Goal: Transaction & Acquisition: Purchase product/service

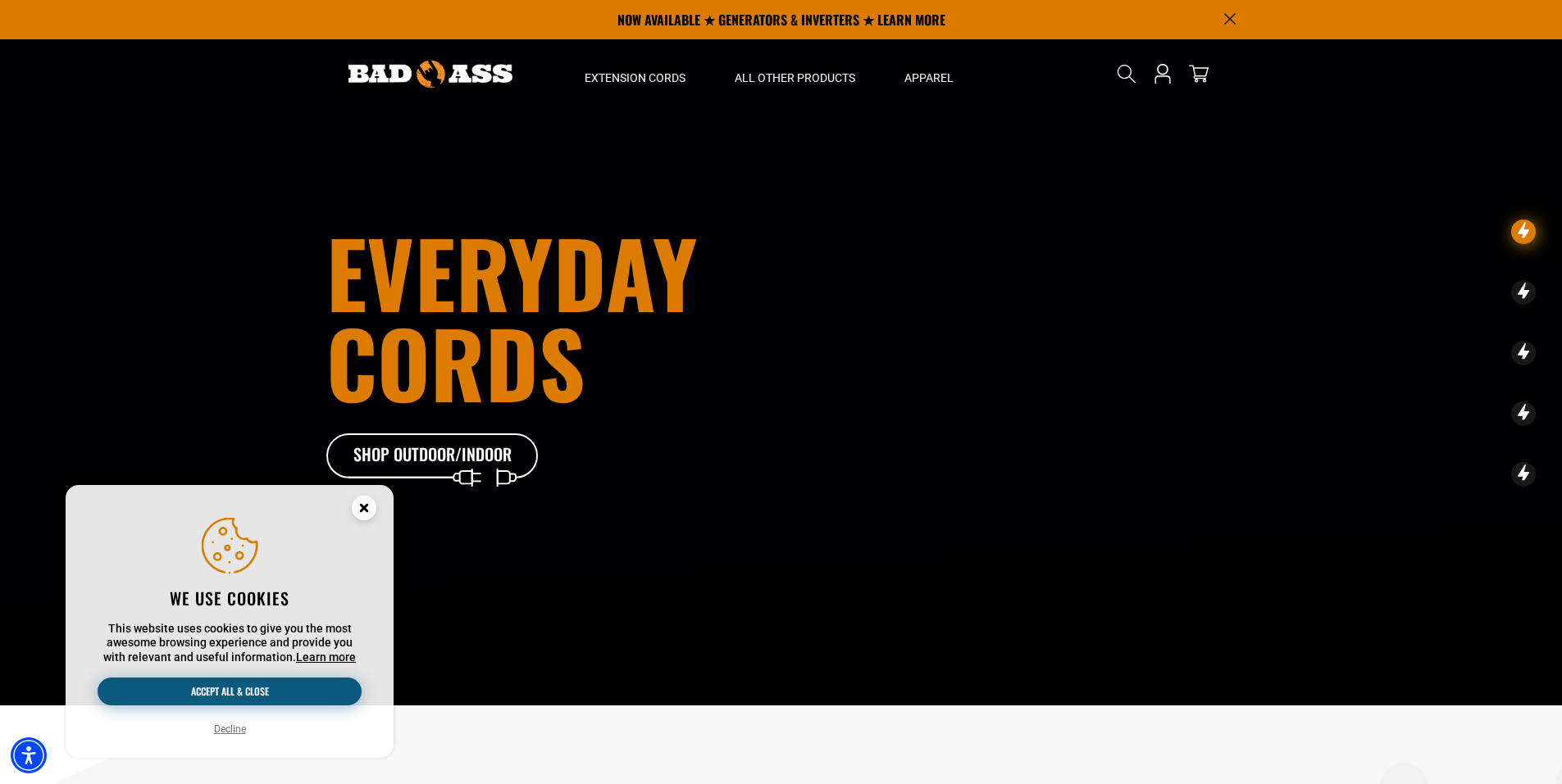
click at [265, 692] on button "Accept all & close" at bounding box center [230, 692] width 264 height 28
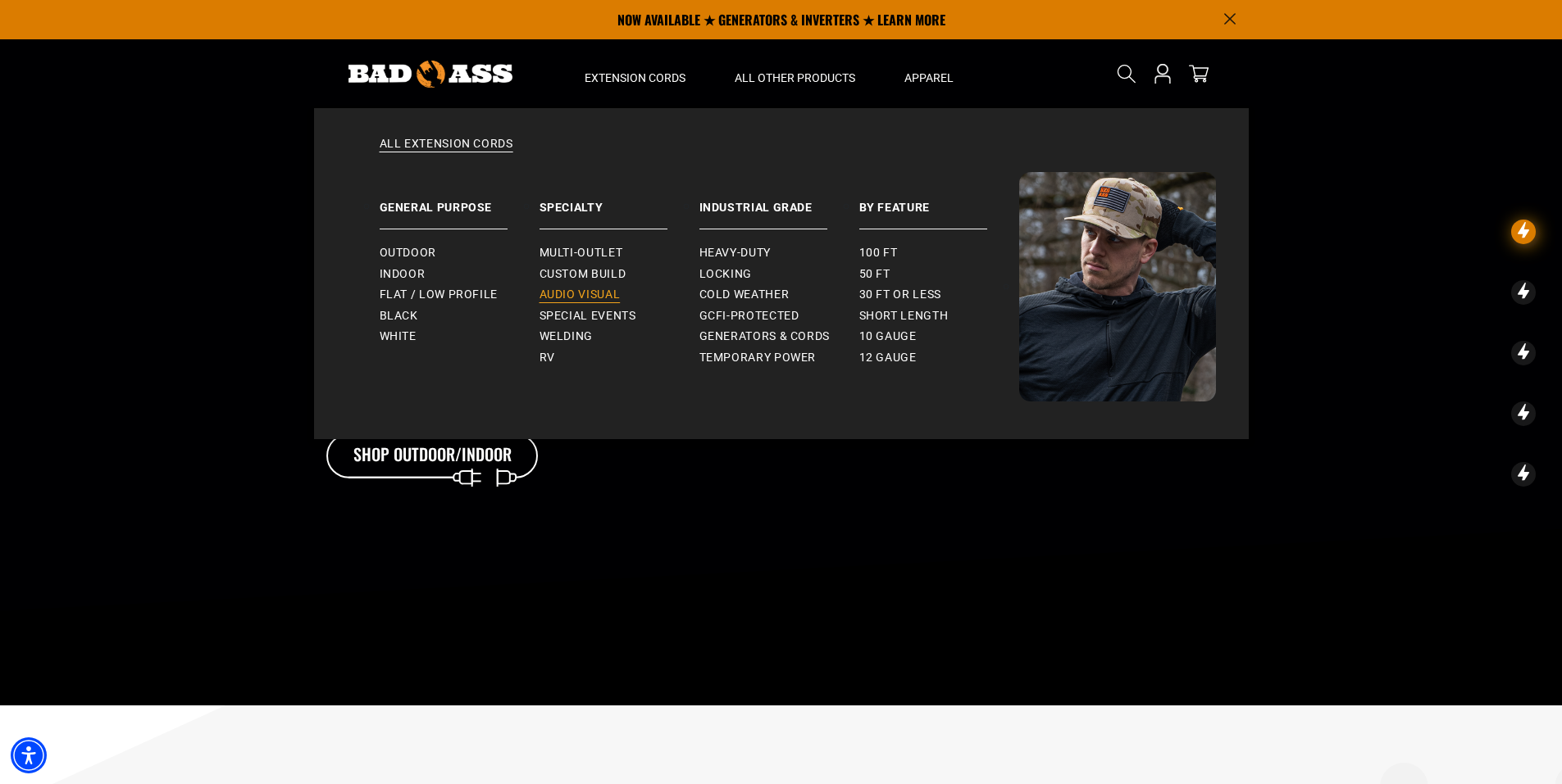
click at [585, 294] on span "Audio Visual" at bounding box center [580, 295] width 81 height 15
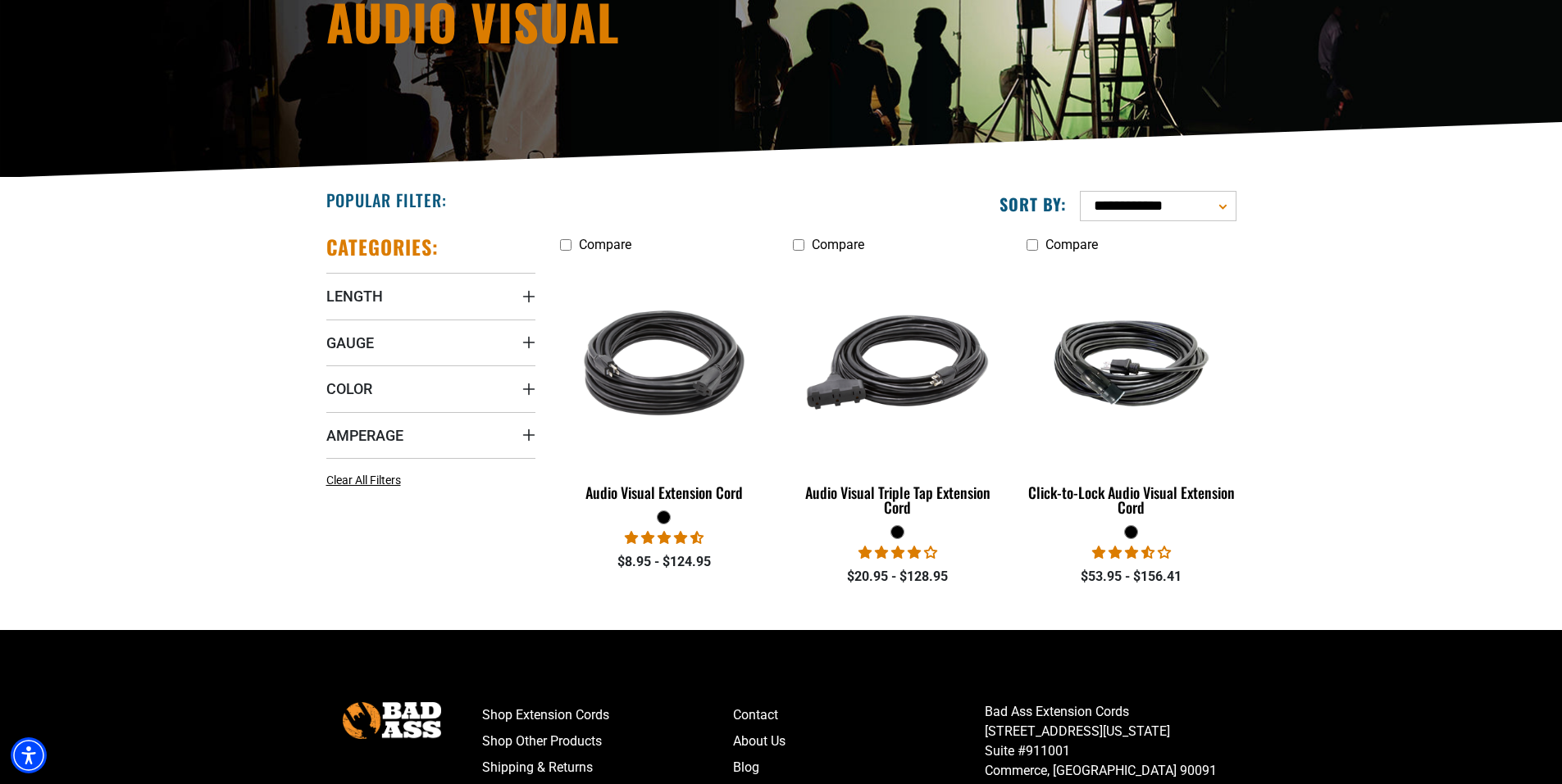
scroll to position [246, 0]
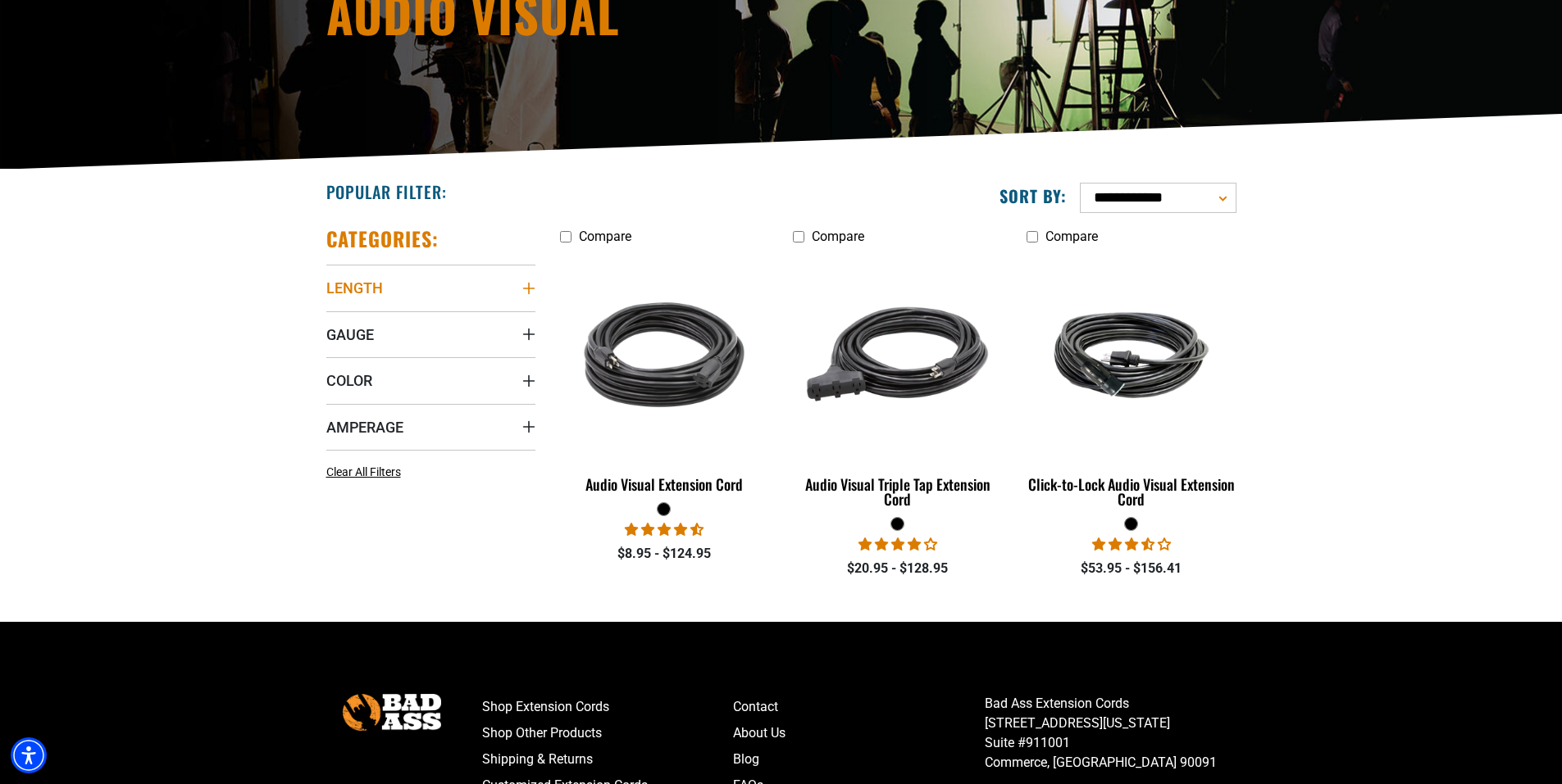
click at [527, 284] on icon "Length" at bounding box center [529, 289] width 13 height 13
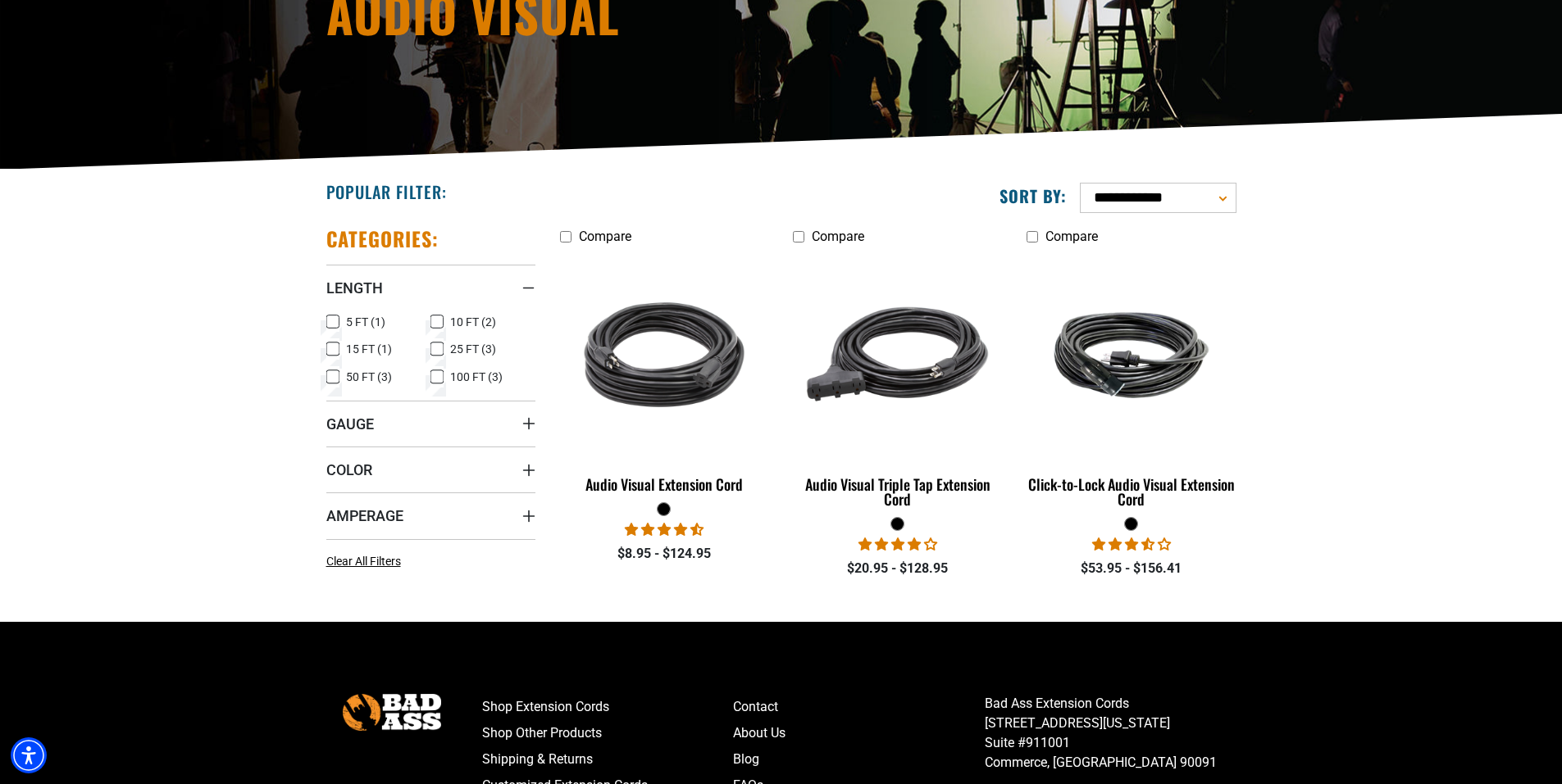
click at [438, 324] on icon at bounding box center [437, 322] width 13 height 21
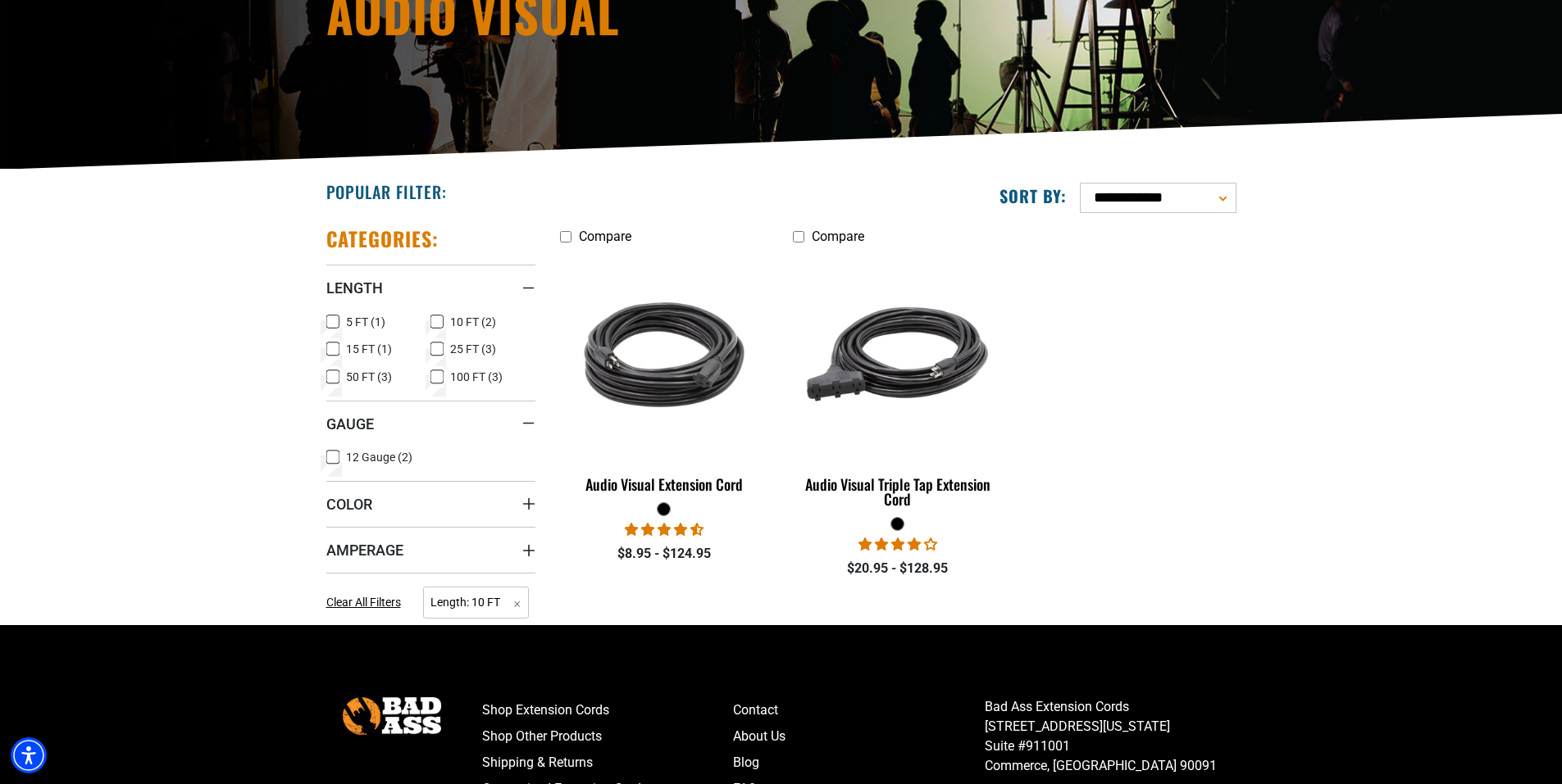
click at [336, 459] on icon at bounding box center [333, 457] width 13 height 21
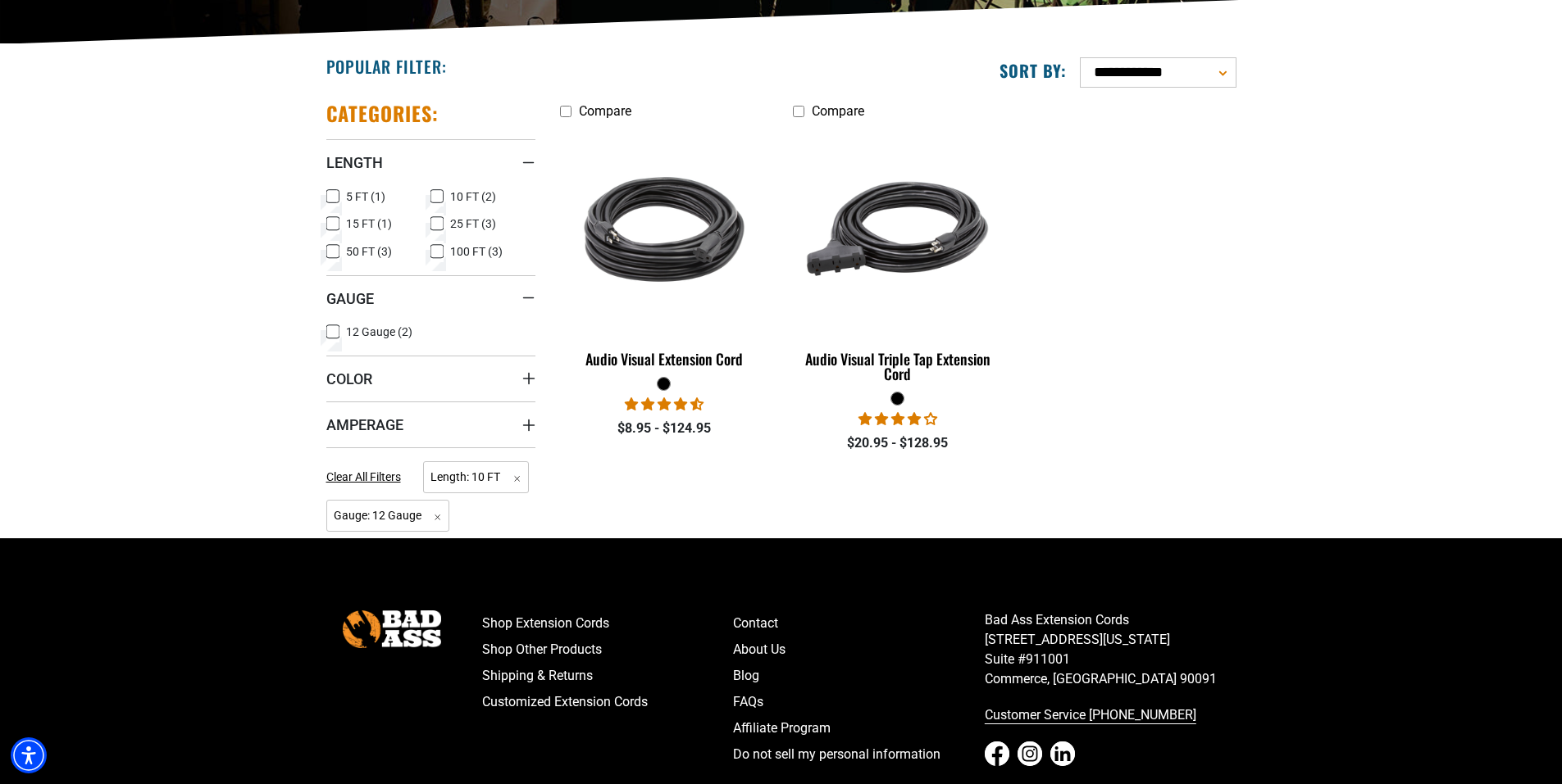
scroll to position [409, 0]
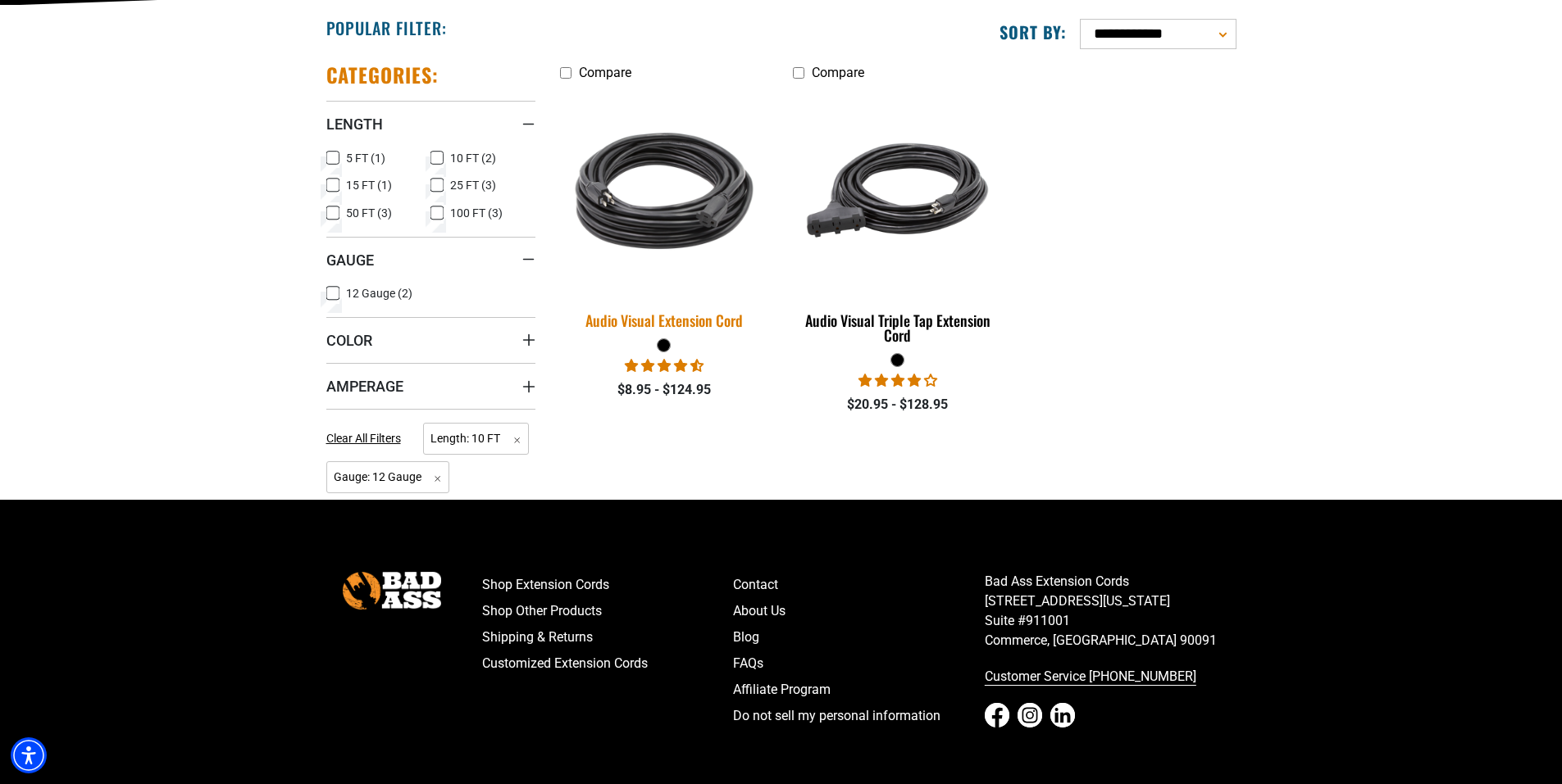
click at [664, 225] on img at bounding box center [664, 191] width 230 height 210
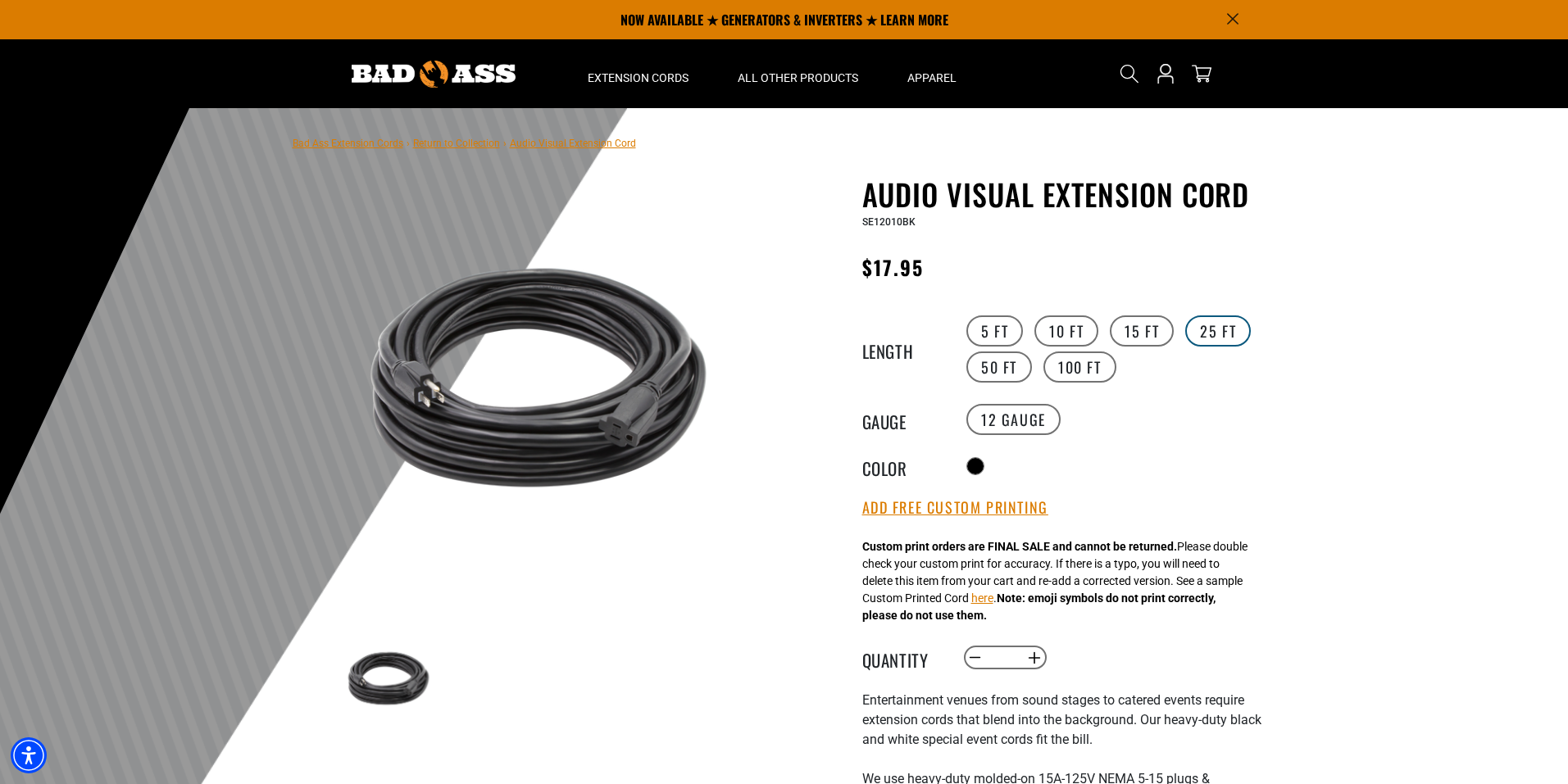
click at [1205, 335] on label "25 FT" at bounding box center [1217, 331] width 65 height 31
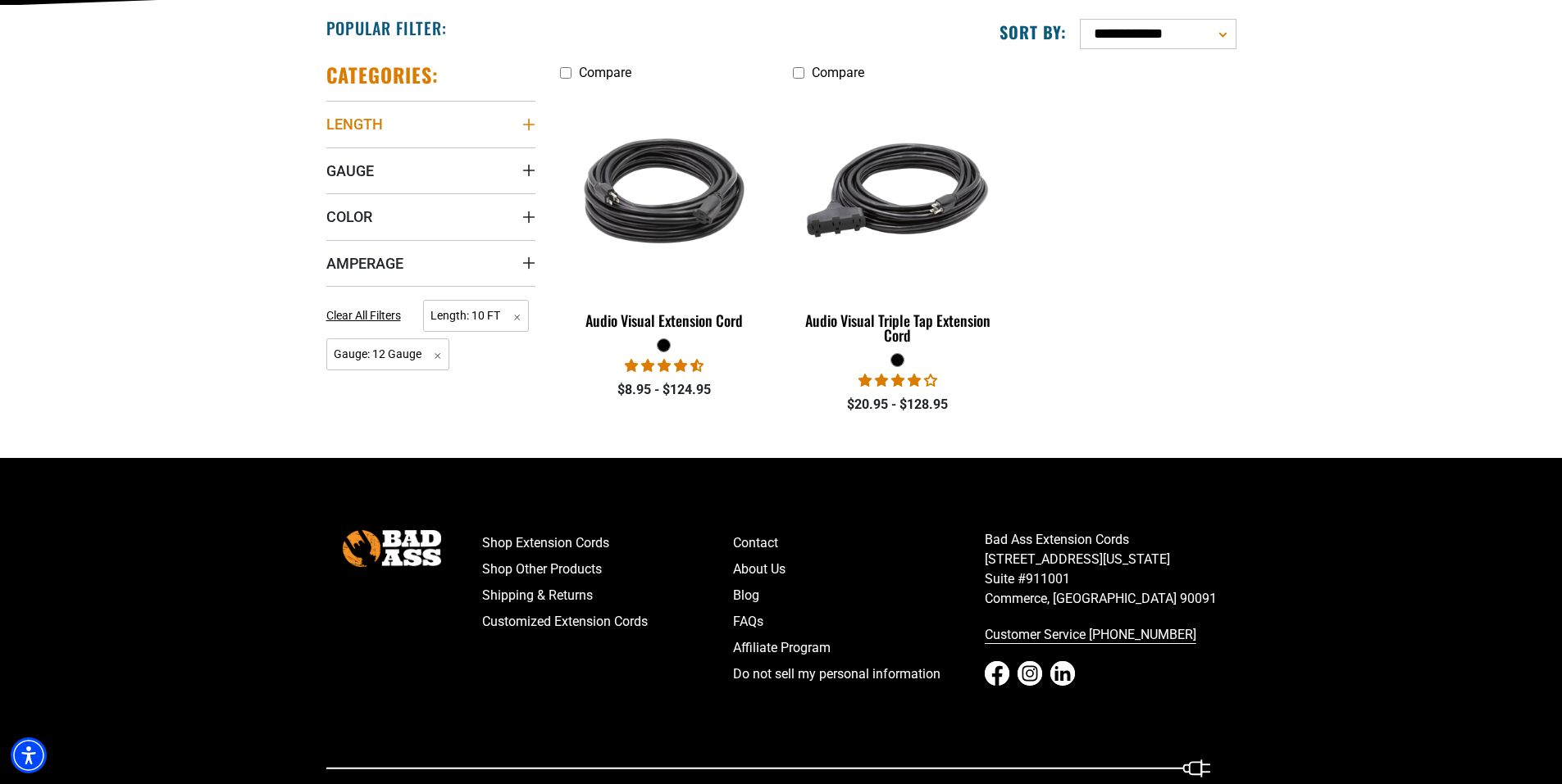
click at [520, 123] on summary "Length" at bounding box center [430, 124] width 209 height 46
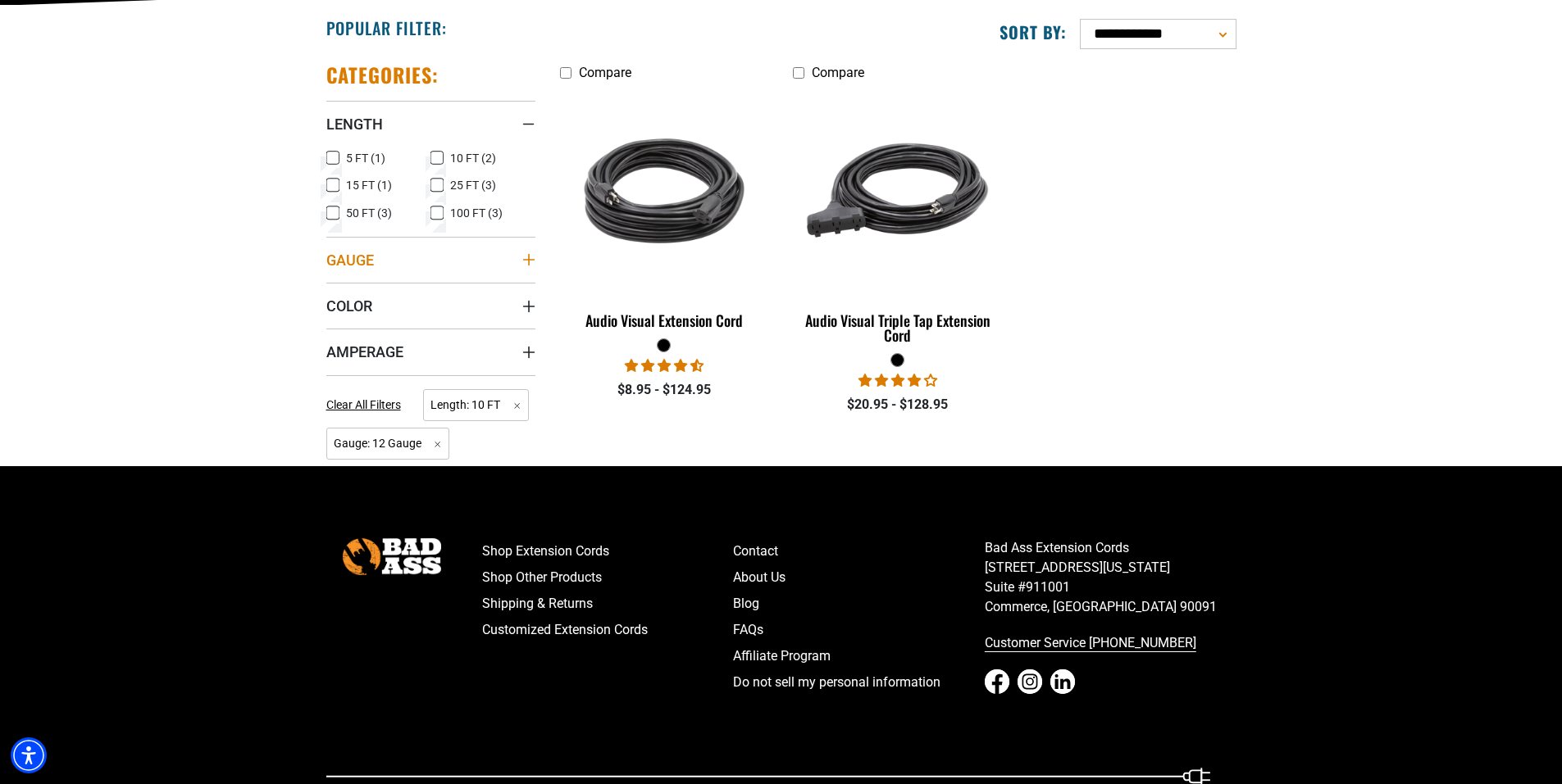
click at [520, 253] on summary "Gauge" at bounding box center [430, 260] width 209 height 46
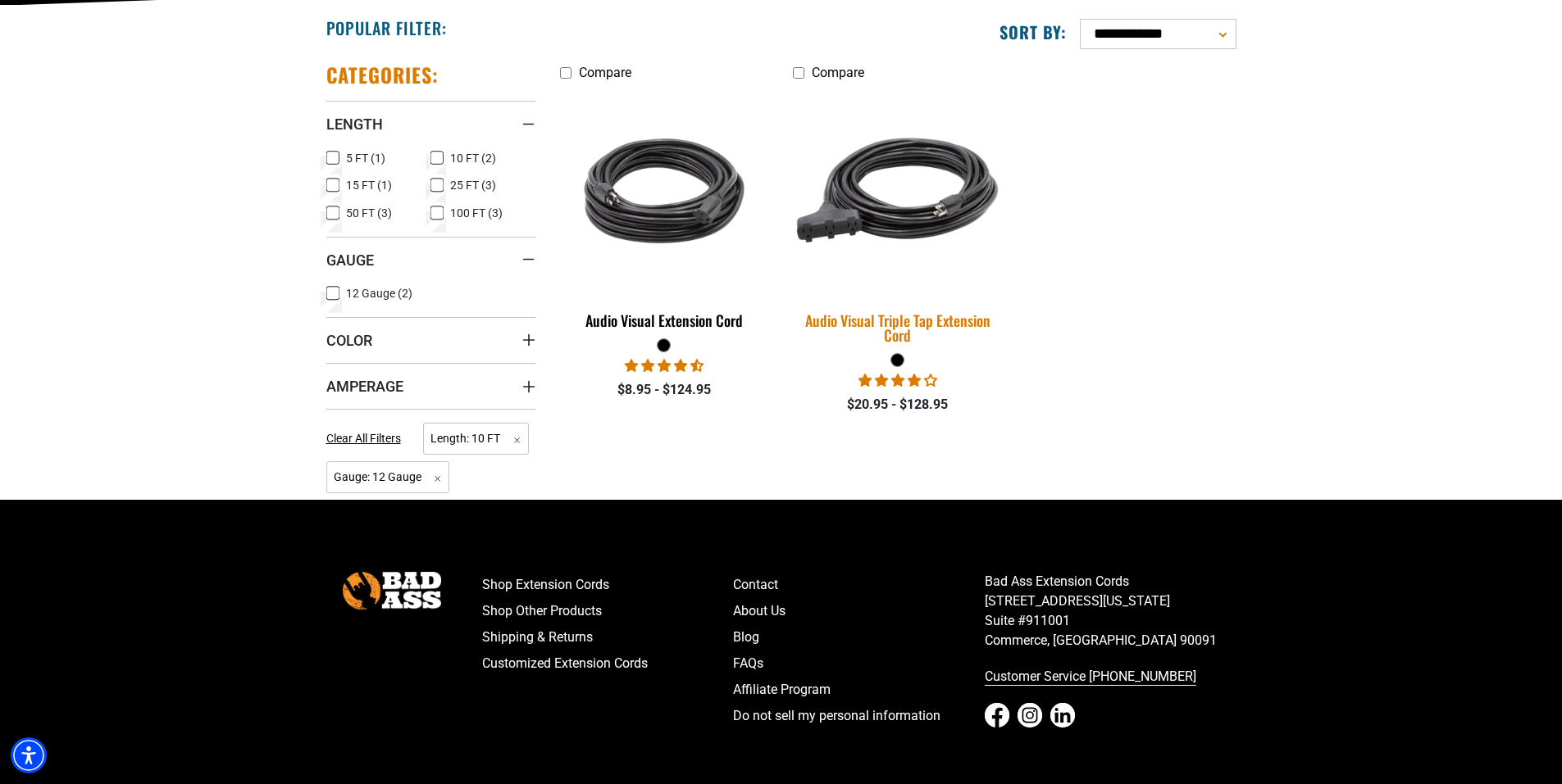
click at [854, 227] on img at bounding box center [897, 191] width 230 height 210
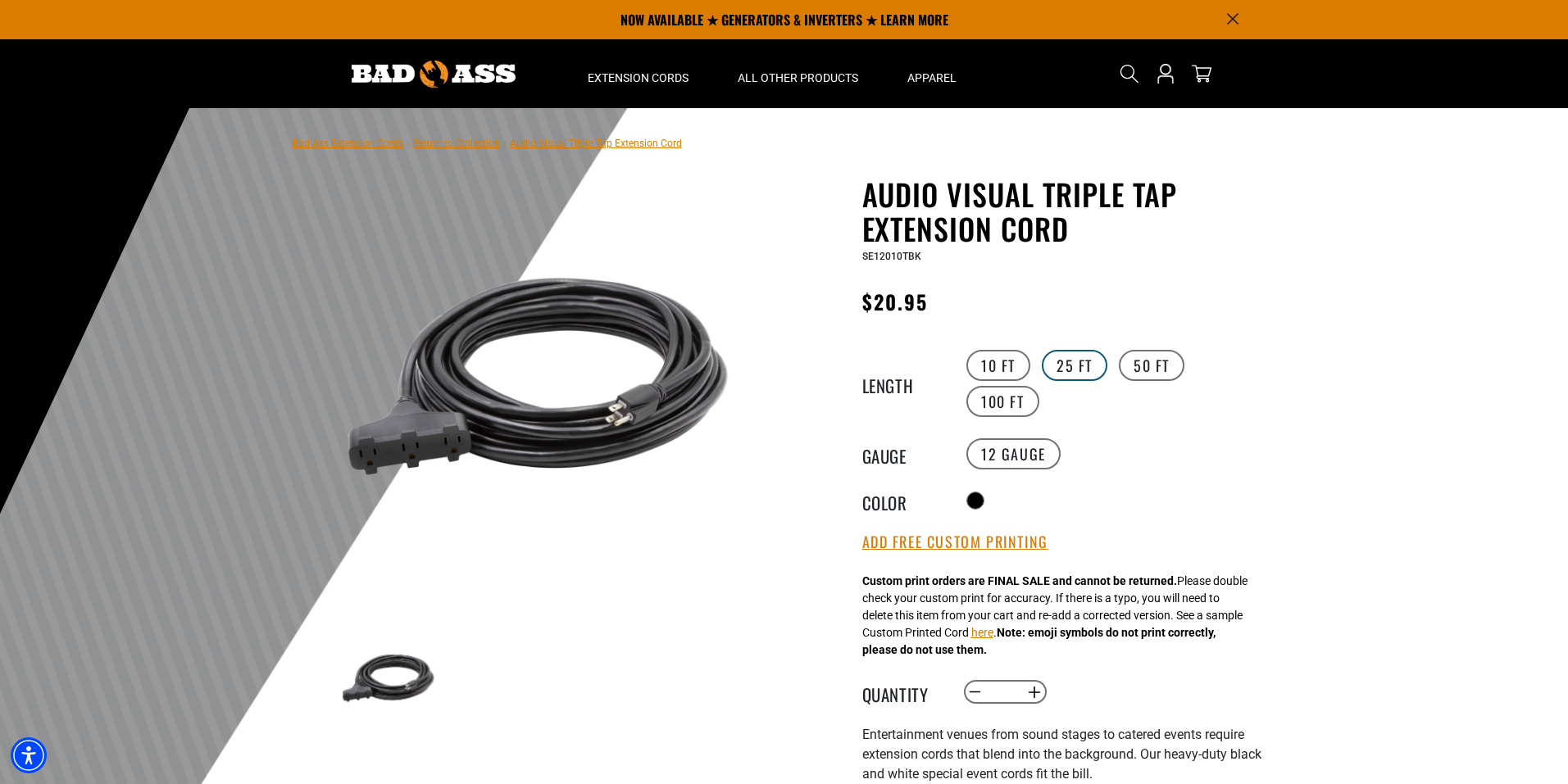
click at [1071, 370] on label "25 FT" at bounding box center [1074, 366] width 65 height 31
